Goal: Information Seeking & Learning: Learn about a topic

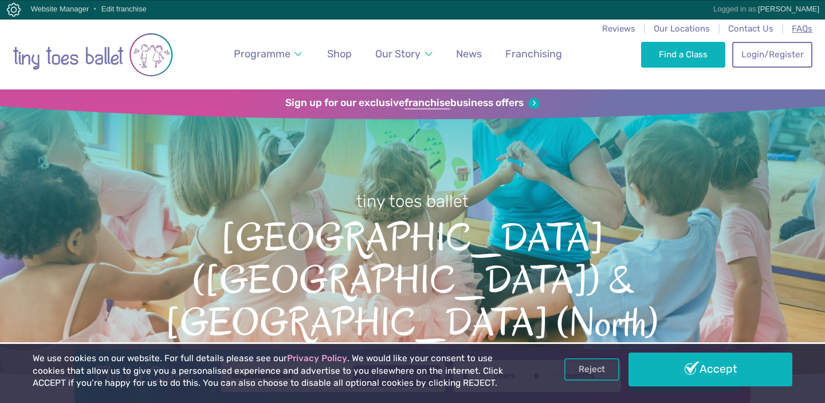
click at [809, 30] on span "FAQs" at bounding box center [802, 28] width 21 height 10
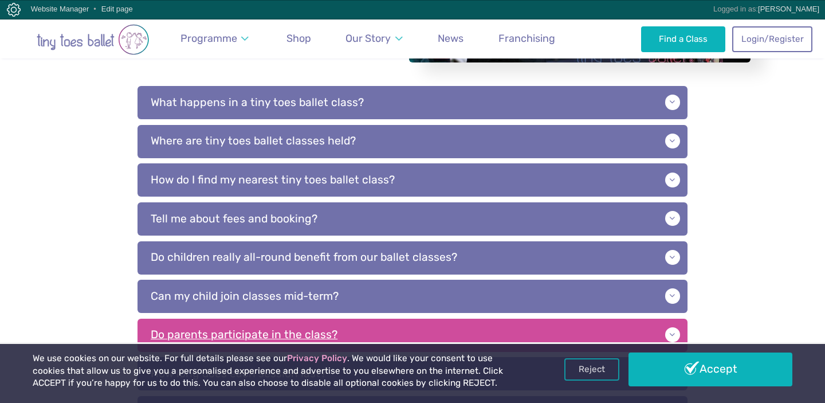
scroll to position [283, 0]
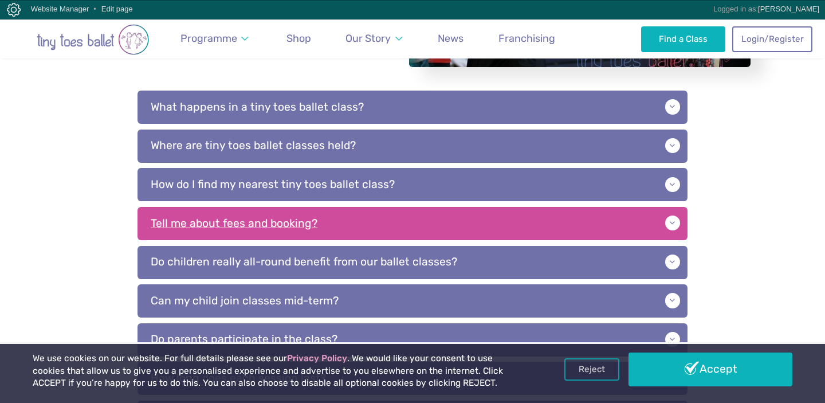
click at [341, 229] on p "Tell me about fees and booking?" at bounding box center [413, 223] width 550 height 33
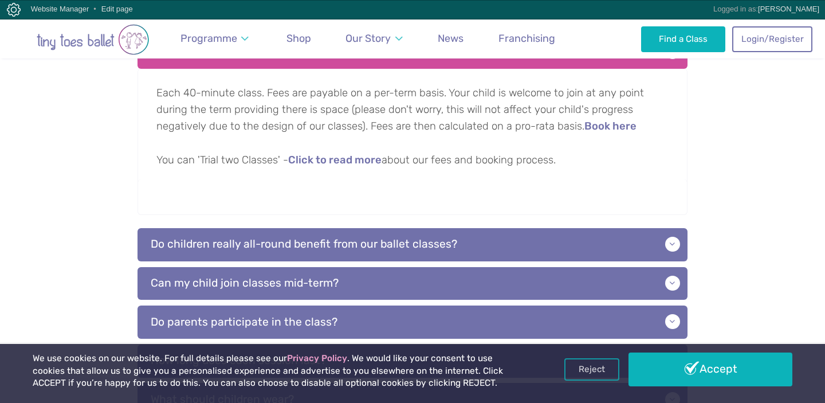
scroll to position [458, 0]
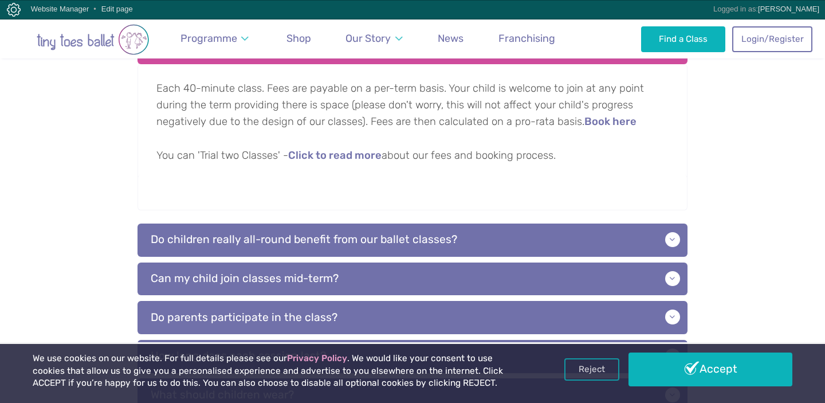
click at [451, 275] on p "Can my child join classes mid-term?" at bounding box center [413, 278] width 550 height 33
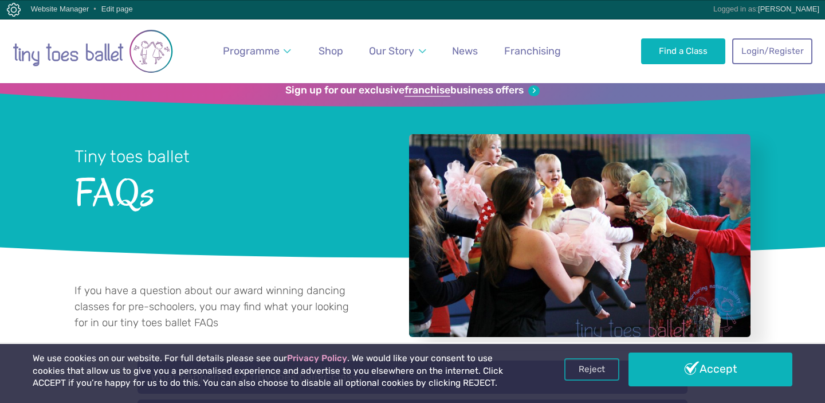
scroll to position [0, 0]
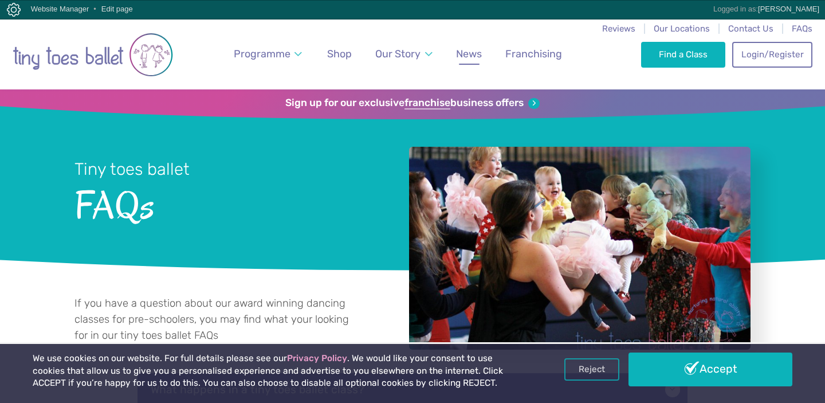
click at [467, 57] on span "News" at bounding box center [469, 54] width 26 height 12
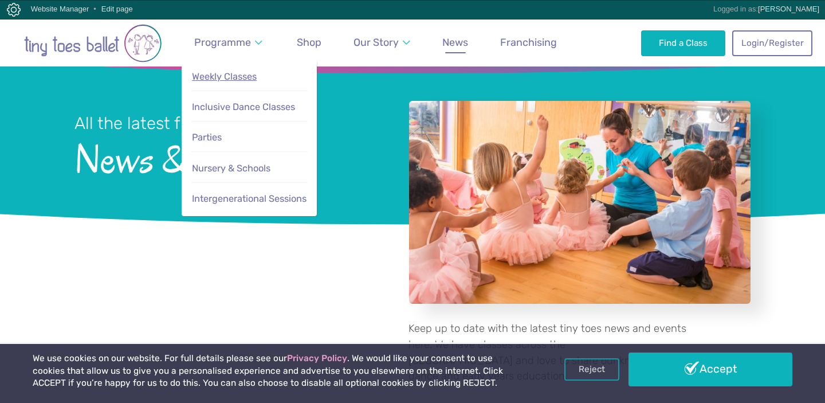
scroll to position [44, 0]
